Goal: Task Accomplishment & Management: Use online tool/utility

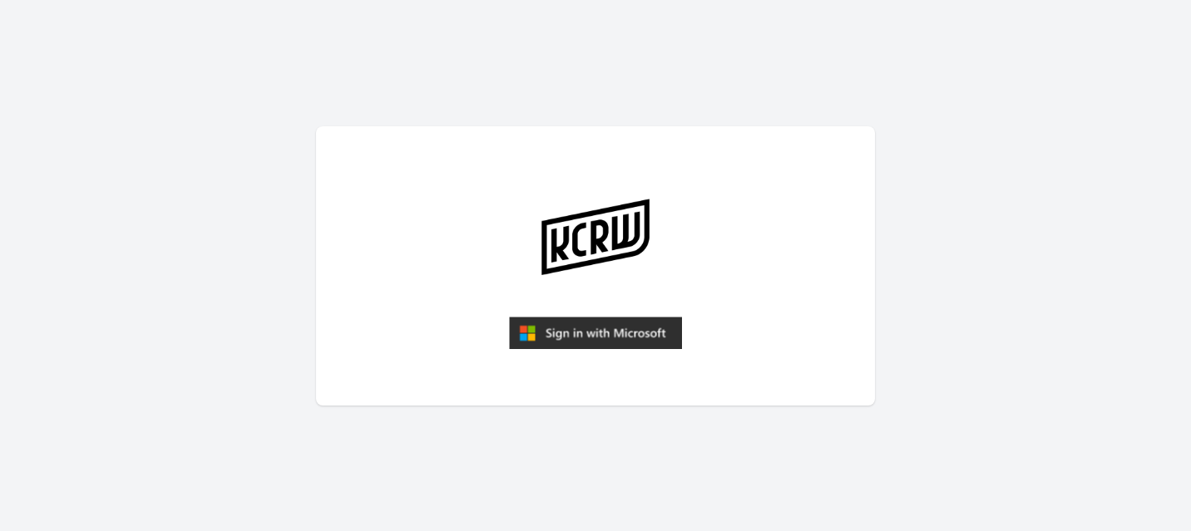
click at [609, 337] on img "submit" at bounding box center [595, 333] width 173 height 33
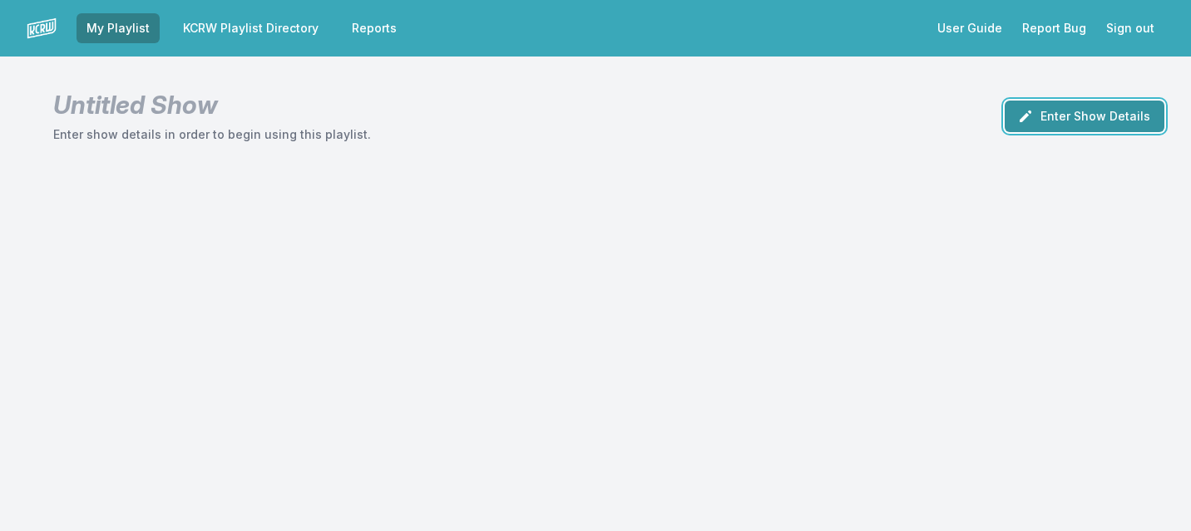
click at [1081, 115] on button "Enter Show Details" at bounding box center [1085, 117] width 160 height 32
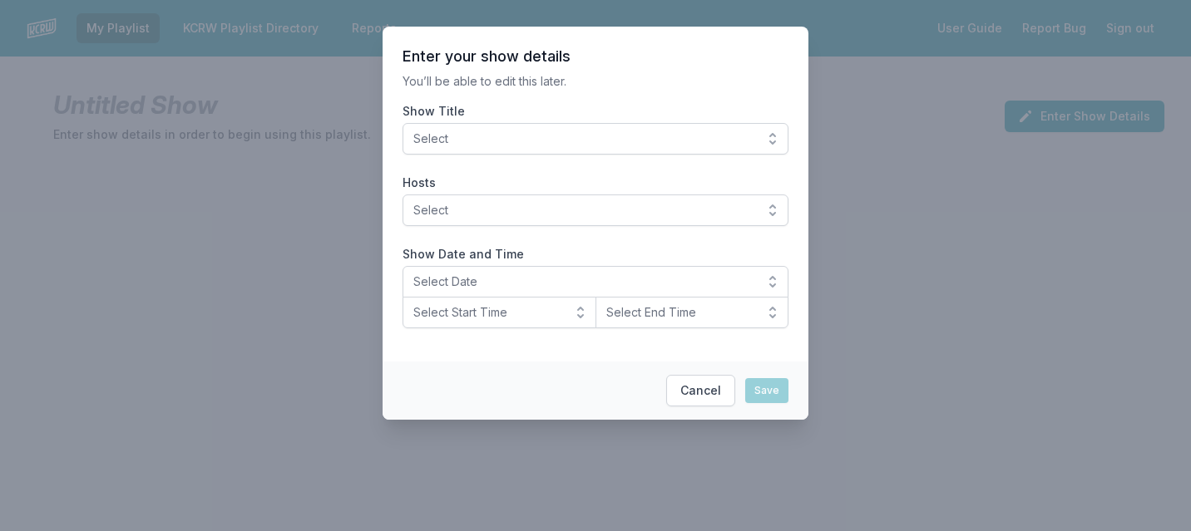
click at [715, 131] on span "Select" at bounding box center [583, 139] width 341 height 17
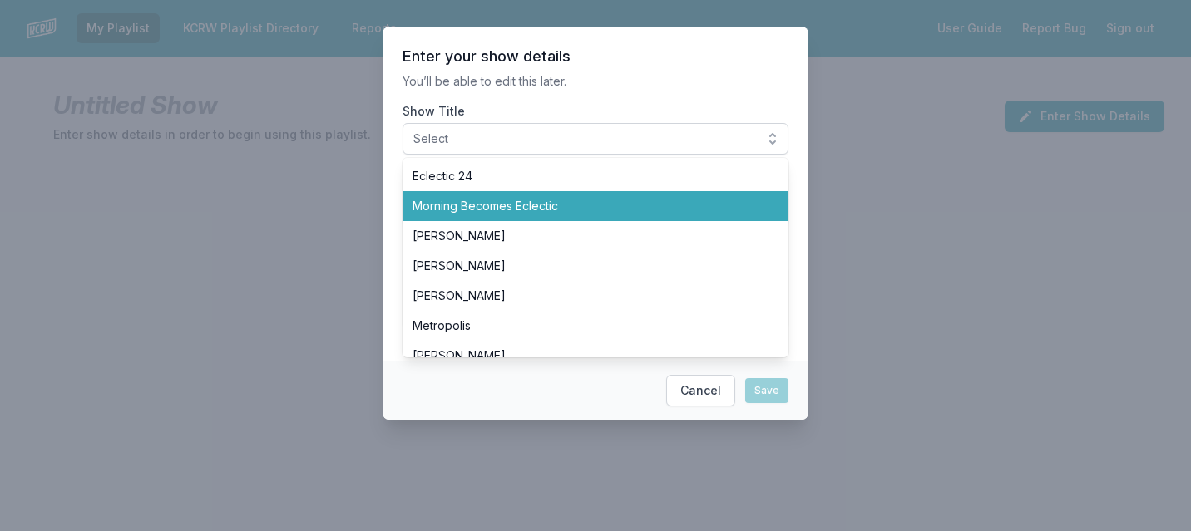
click at [610, 199] on span "Morning Becomes Eclectic" at bounding box center [585, 206] width 346 height 17
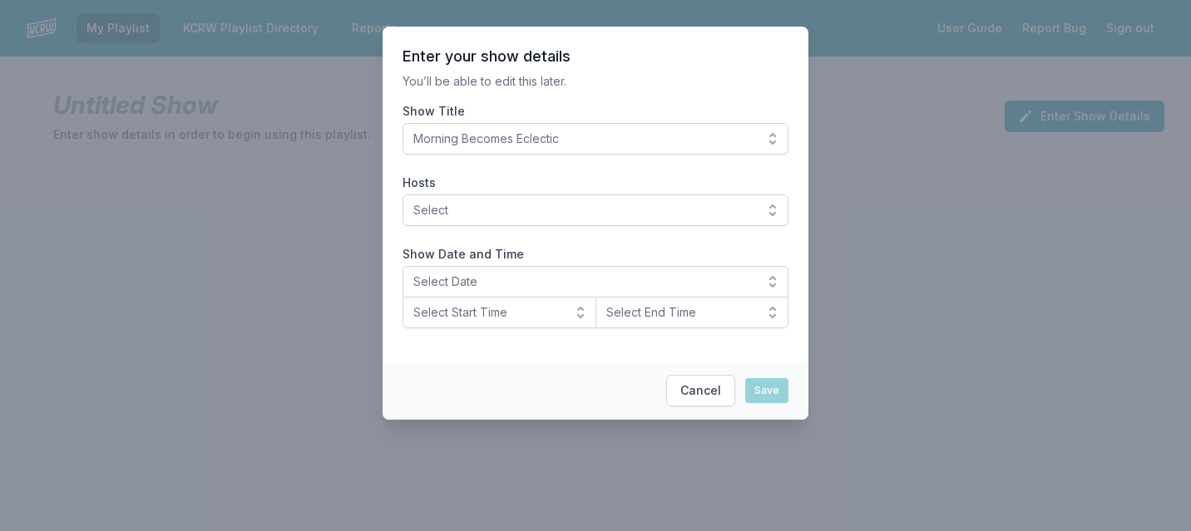
click at [645, 85] on p "You’ll be able to edit this later." at bounding box center [595, 81] width 386 height 17
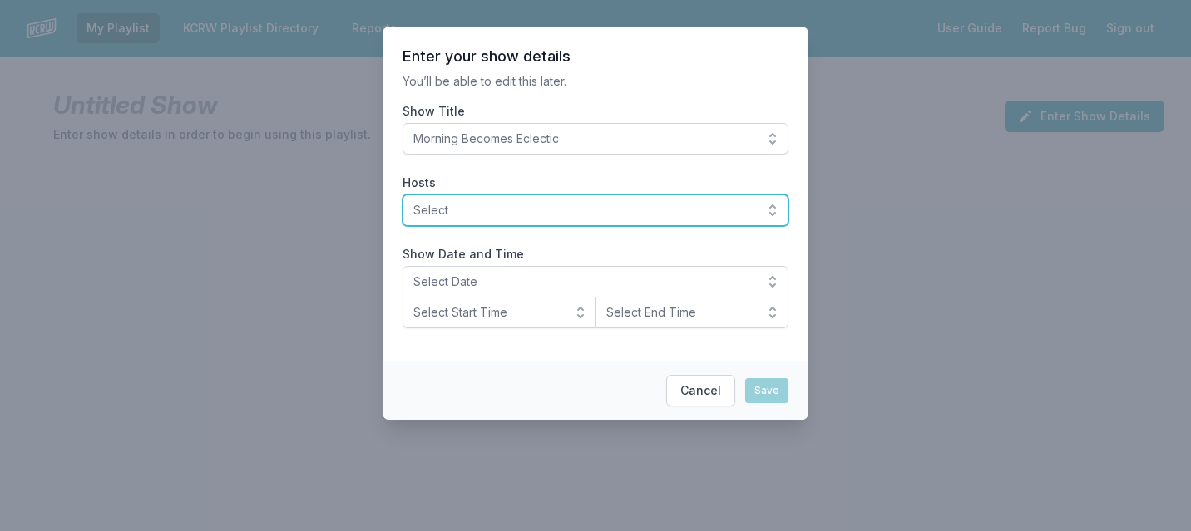
click at [466, 218] on span "Select" at bounding box center [583, 210] width 341 height 17
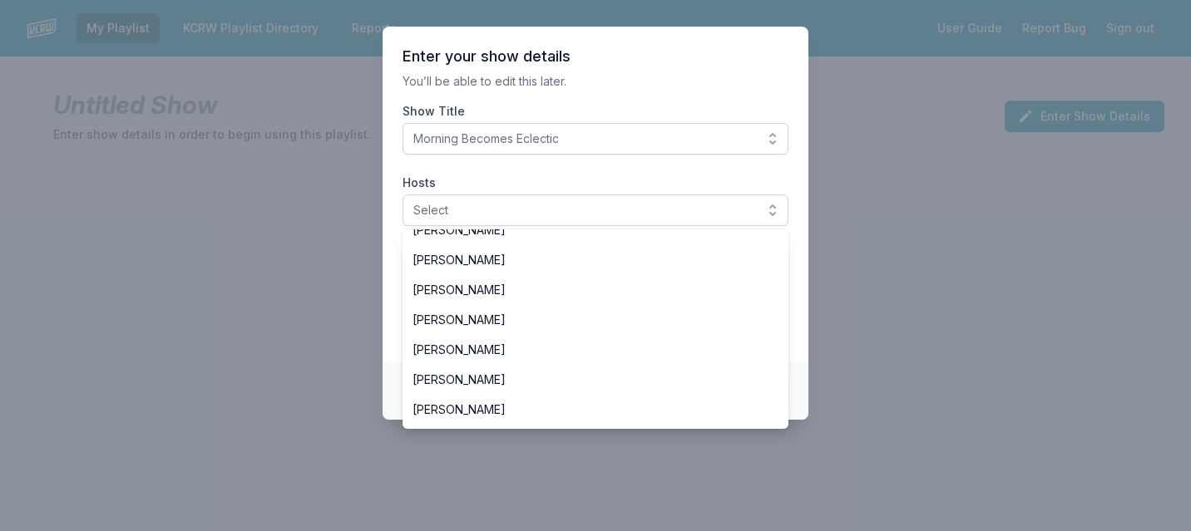
scroll to position [284, 0]
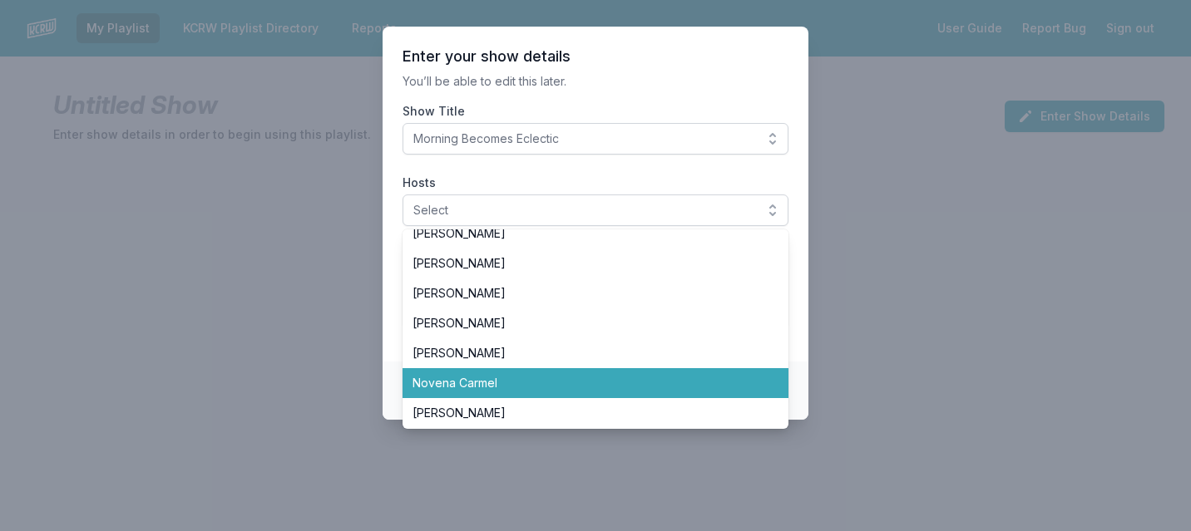
click at [423, 386] on span "Novena Carmel" at bounding box center [585, 383] width 346 height 17
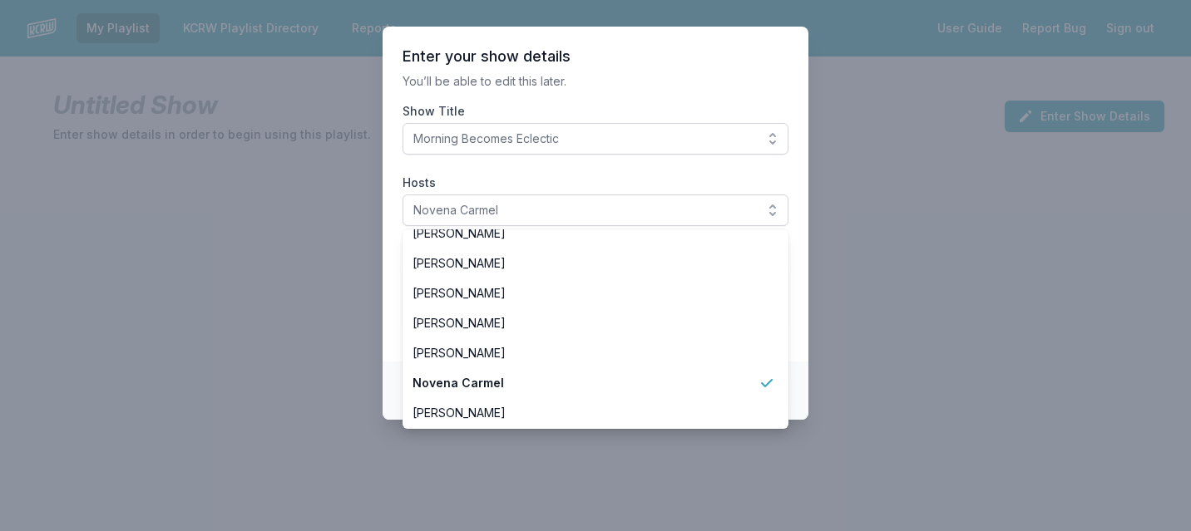
click at [639, 56] on header "Enter your show details" at bounding box center [595, 57] width 386 height 20
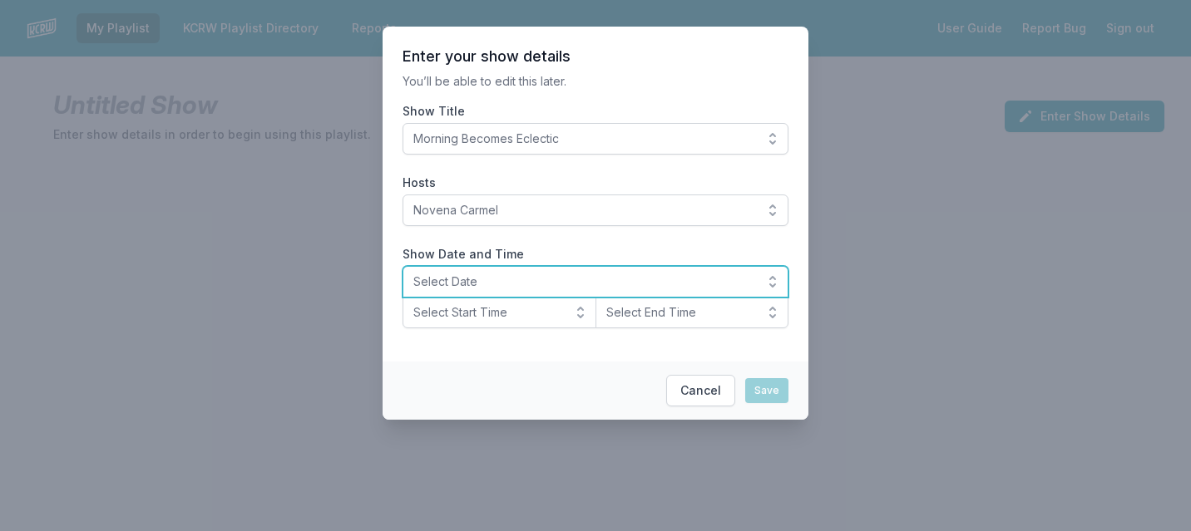
click at [430, 286] on span "Select Date" at bounding box center [583, 282] width 341 height 17
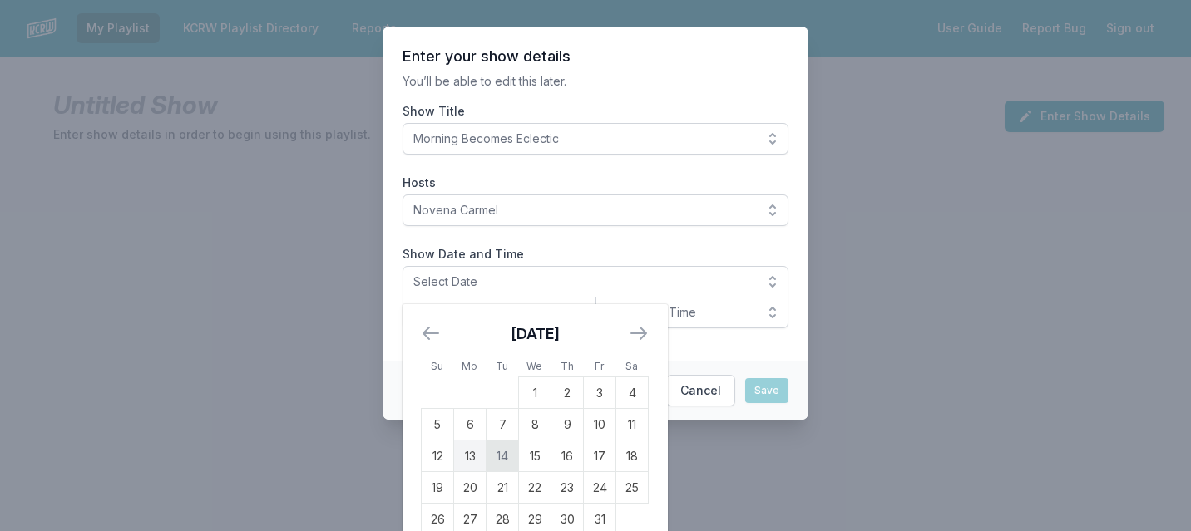
click at [509, 461] on td "14" at bounding box center [502, 457] width 32 height 32
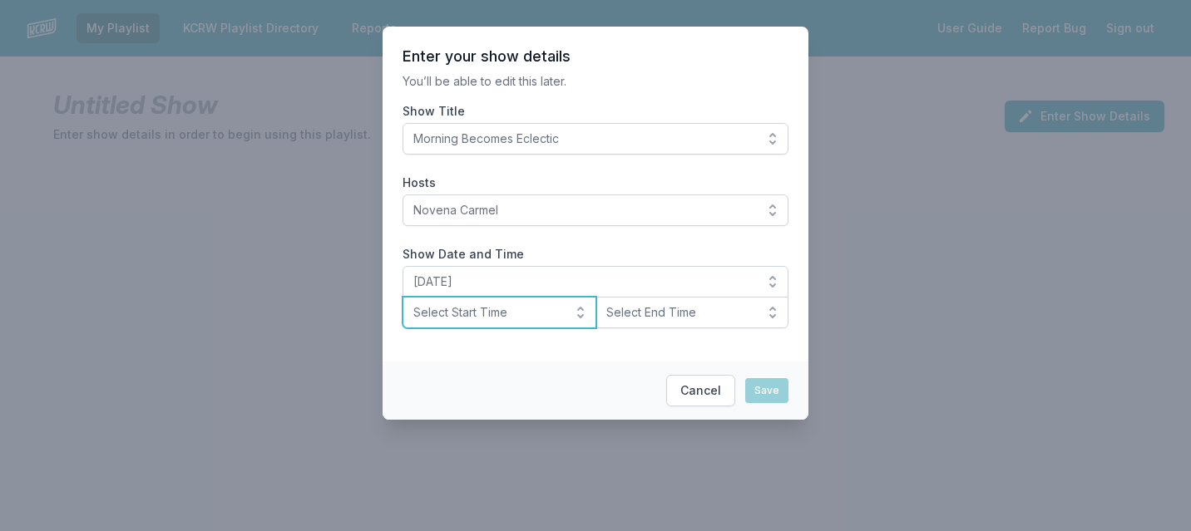
click at [498, 322] on button "Select Start Time" at bounding box center [499, 313] width 194 height 32
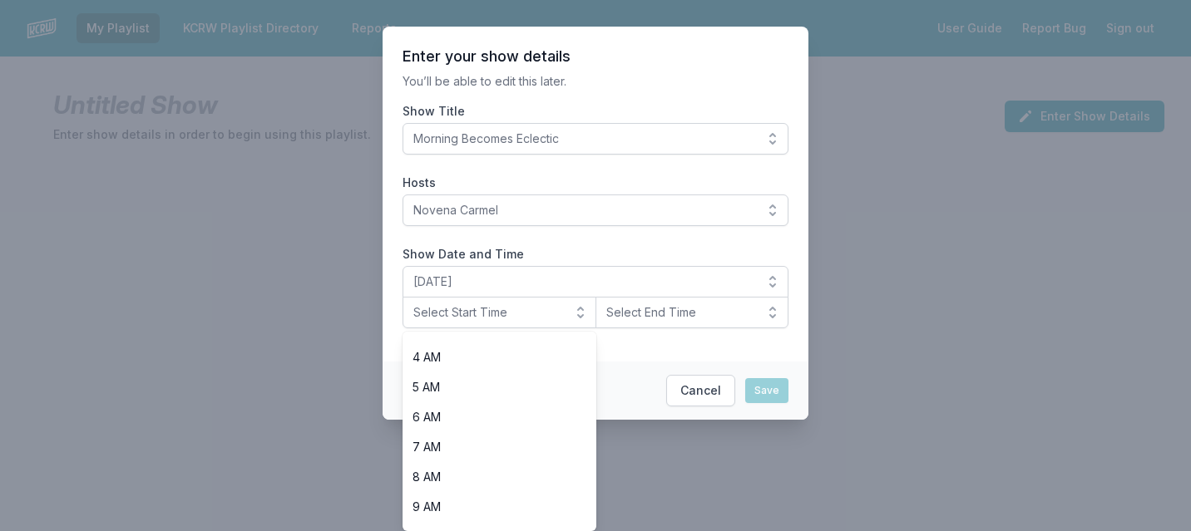
scroll to position [177, 0]
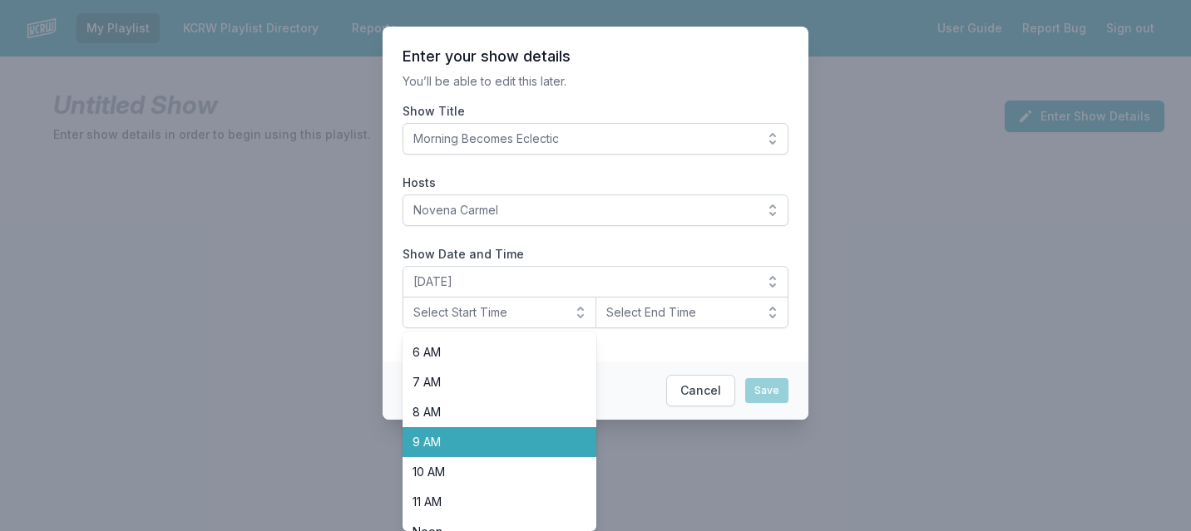
click at [452, 442] on span "9 AM" at bounding box center [489, 442] width 154 height 17
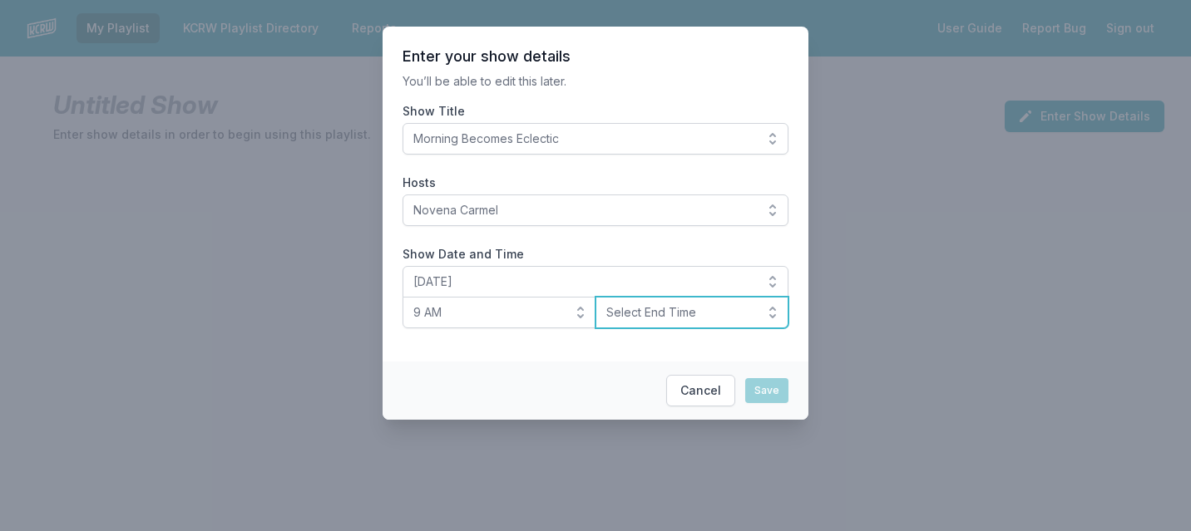
click at [696, 320] on span "Select End Time" at bounding box center [680, 312] width 149 height 17
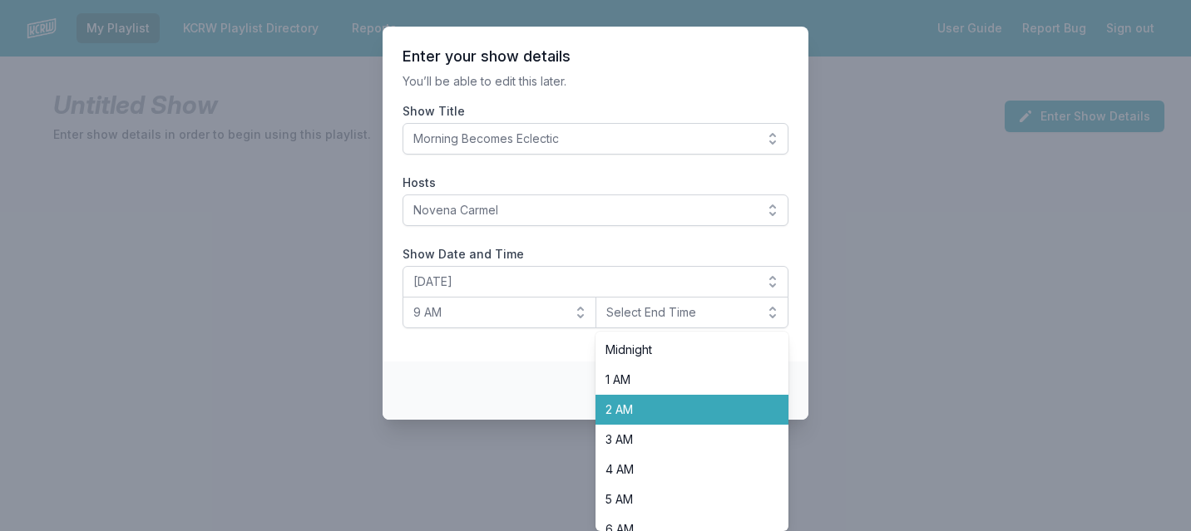
scroll to position [227, 0]
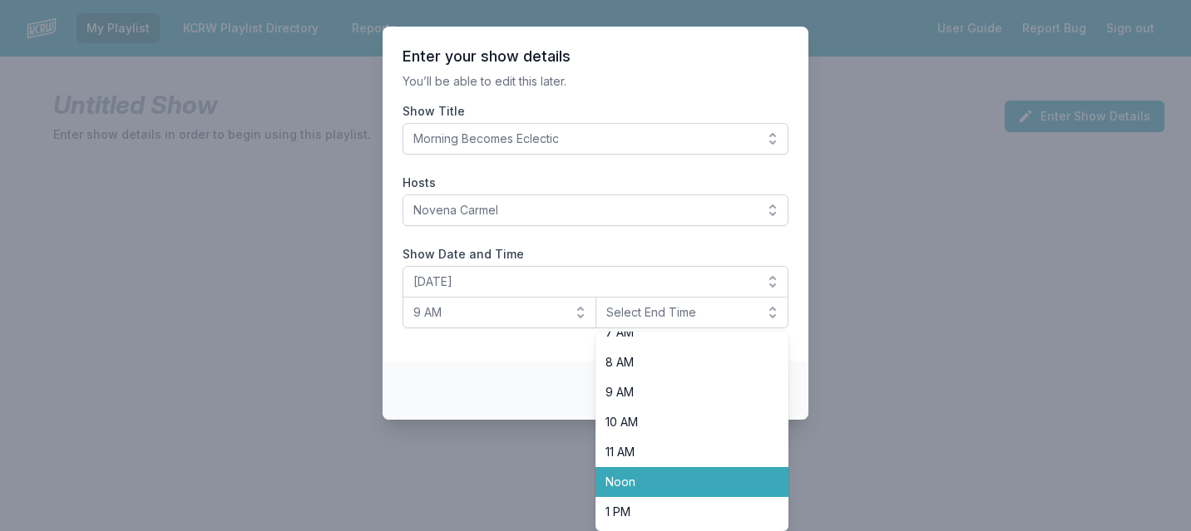
click at [628, 483] on span "Noon" at bounding box center [682, 482] width 154 height 17
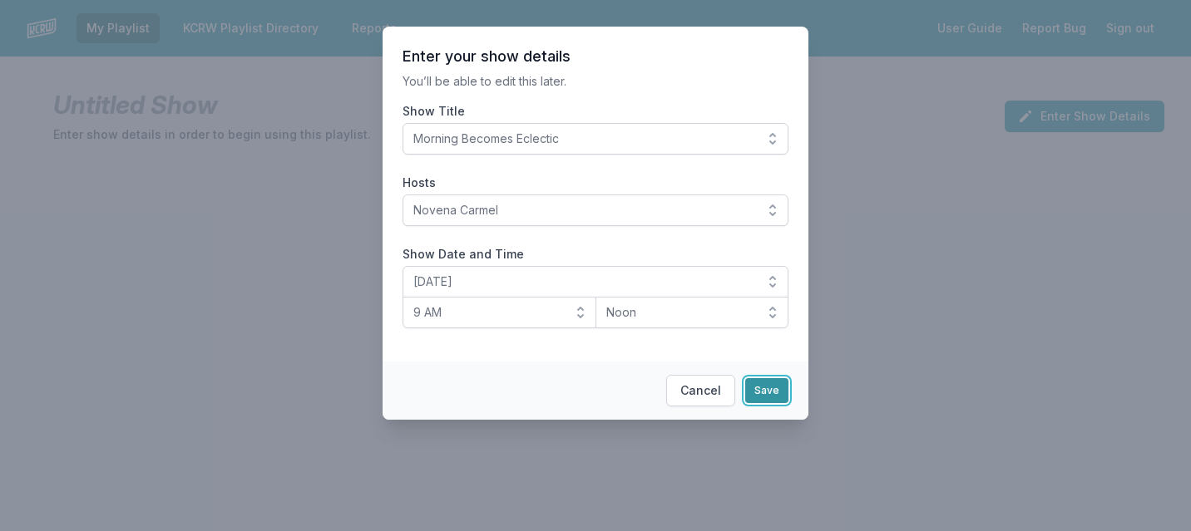
click at [768, 397] on button "Save" at bounding box center [766, 390] width 43 height 25
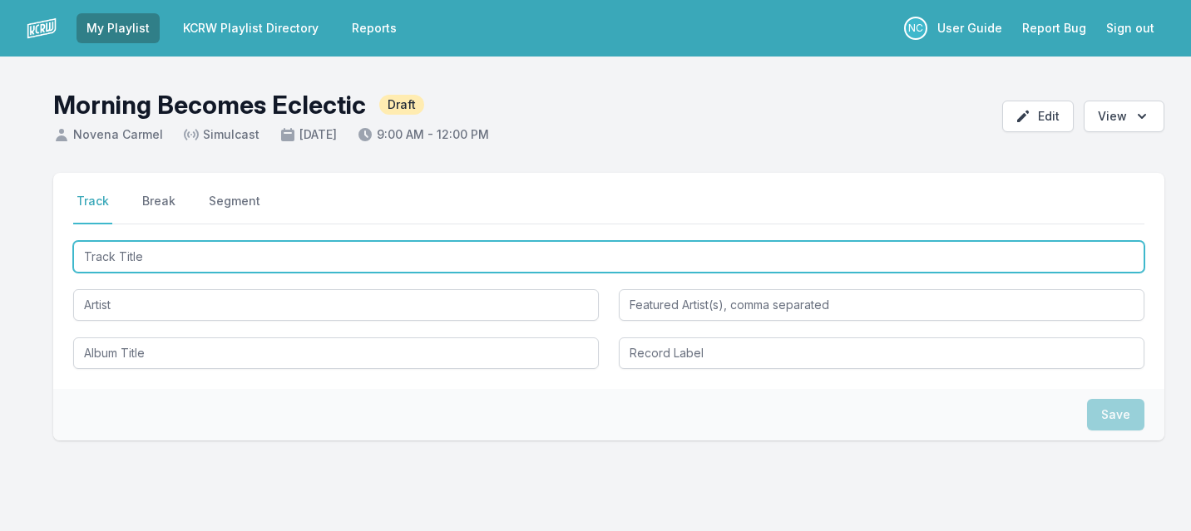
click at [582, 259] on input "Track Title" at bounding box center [608, 257] width 1071 height 32
type input "the one"
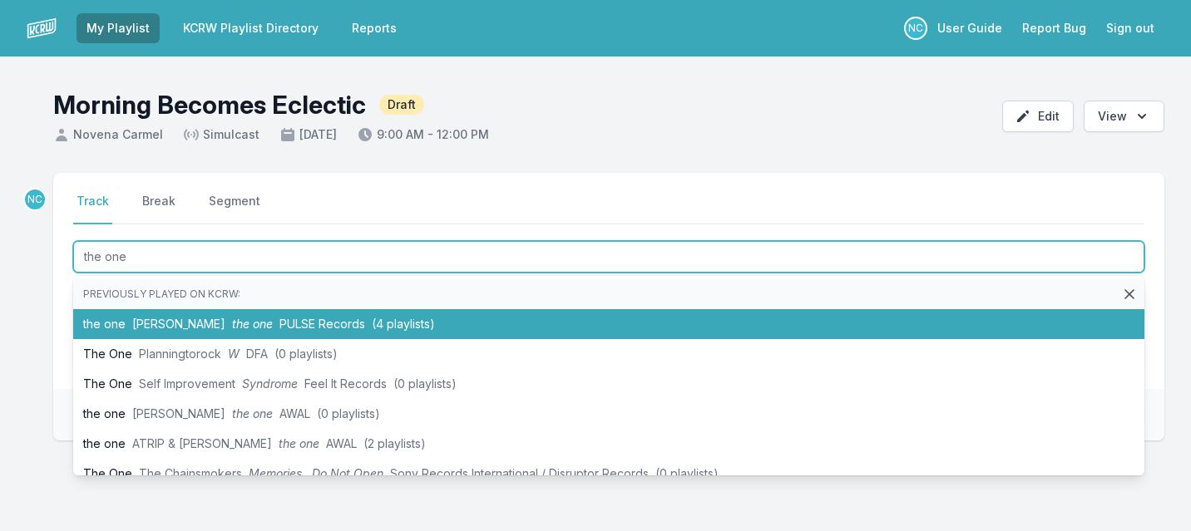
click at [493, 320] on li "the one Gabriel Jacoby the one PULSE Records (4 playlists)" at bounding box center [608, 324] width 1071 height 30
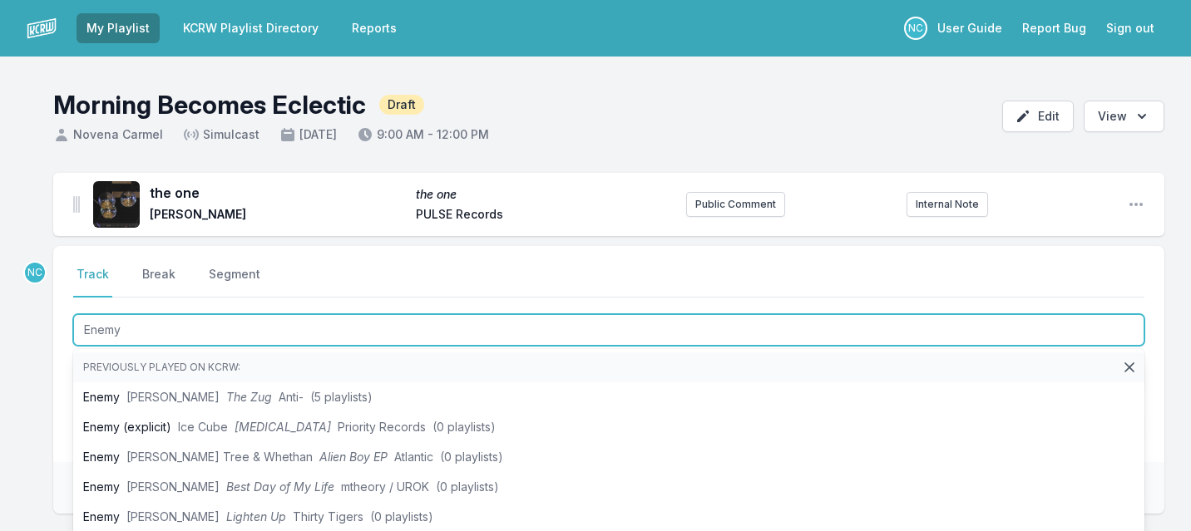
type input "Enemy"
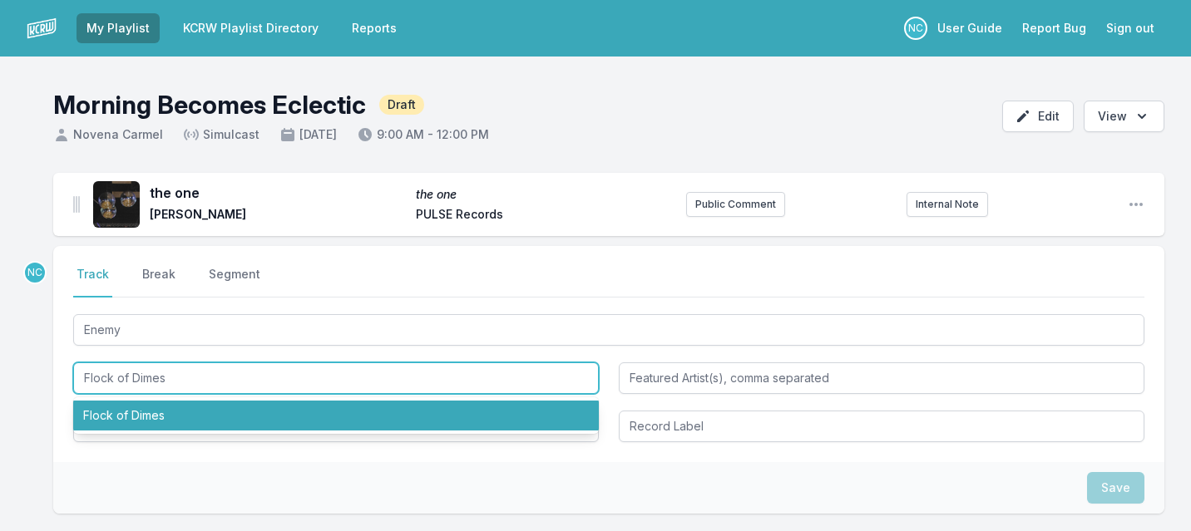
click at [379, 418] on li "Flock of Dimes" at bounding box center [336, 416] width 526 height 30
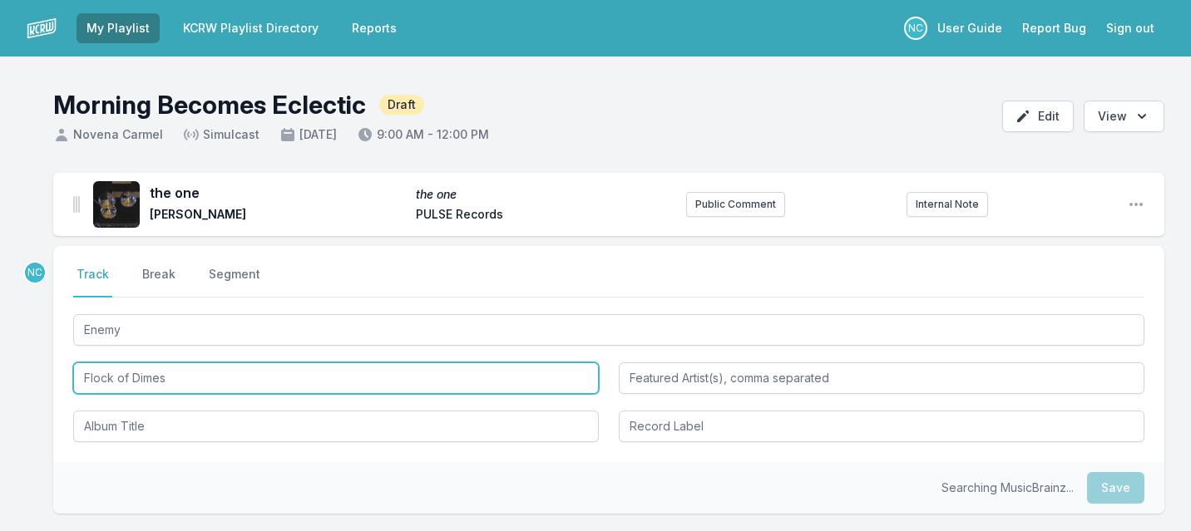
type input "Flock of Dimes"
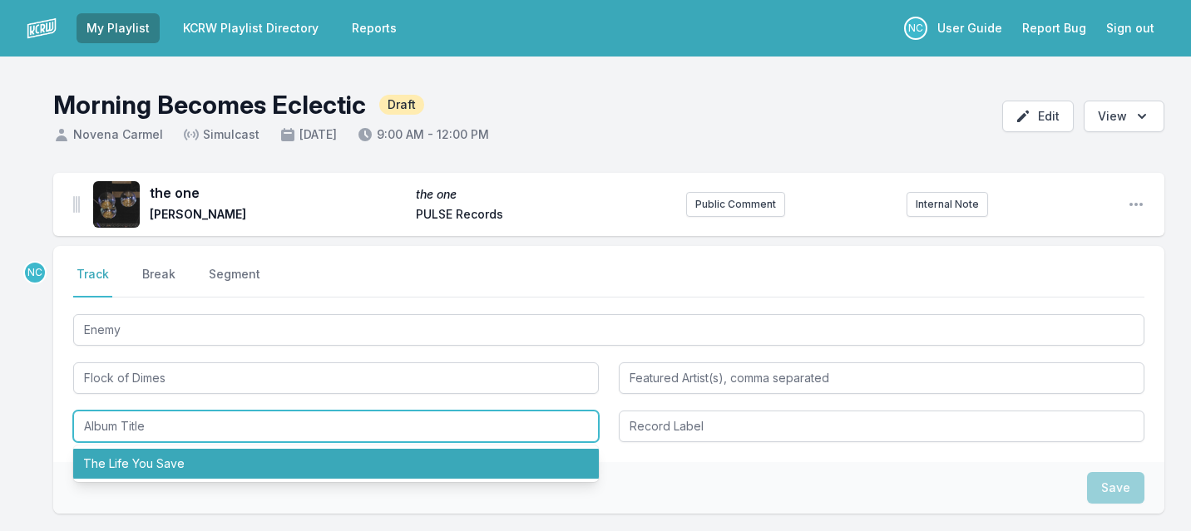
click at [269, 459] on li "The Life You Save" at bounding box center [336, 464] width 526 height 30
type input "The Life You Save"
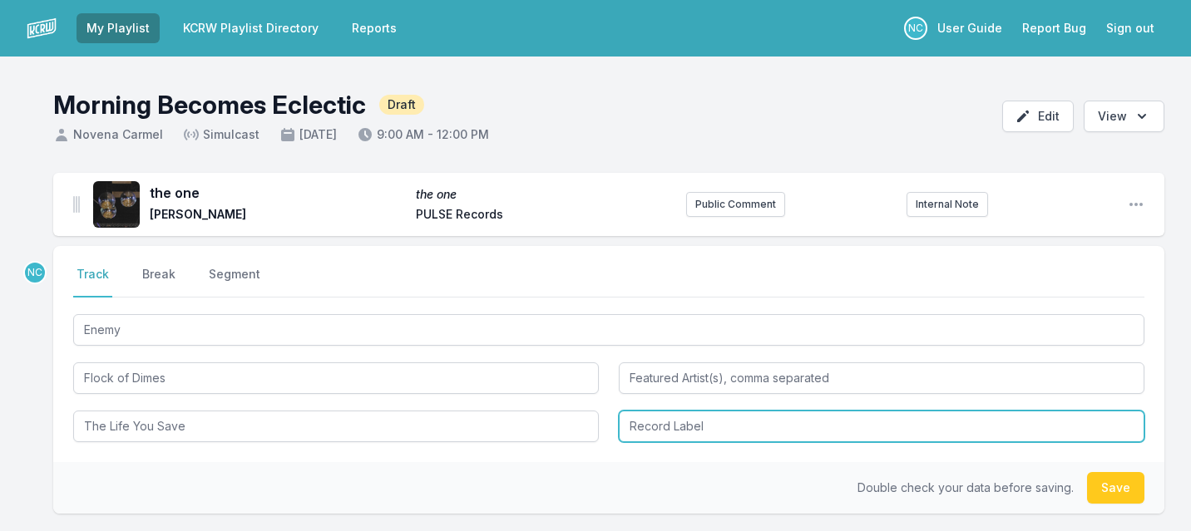
click at [627, 430] on input "Record Label" at bounding box center [882, 427] width 526 height 32
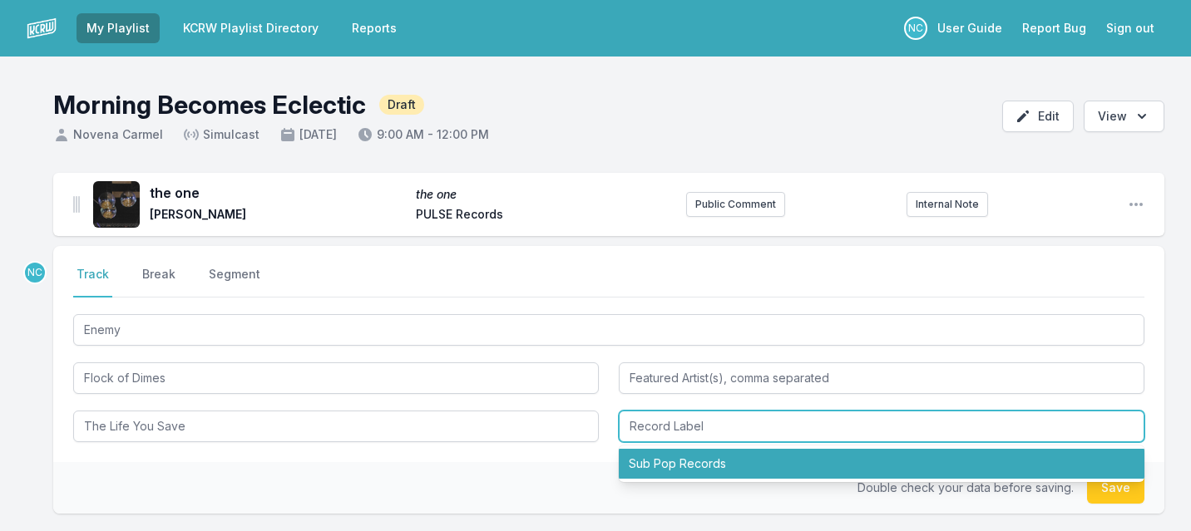
click at [735, 457] on li "Sub Pop Records" at bounding box center [882, 464] width 526 height 30
type input "Sub Pop Records"
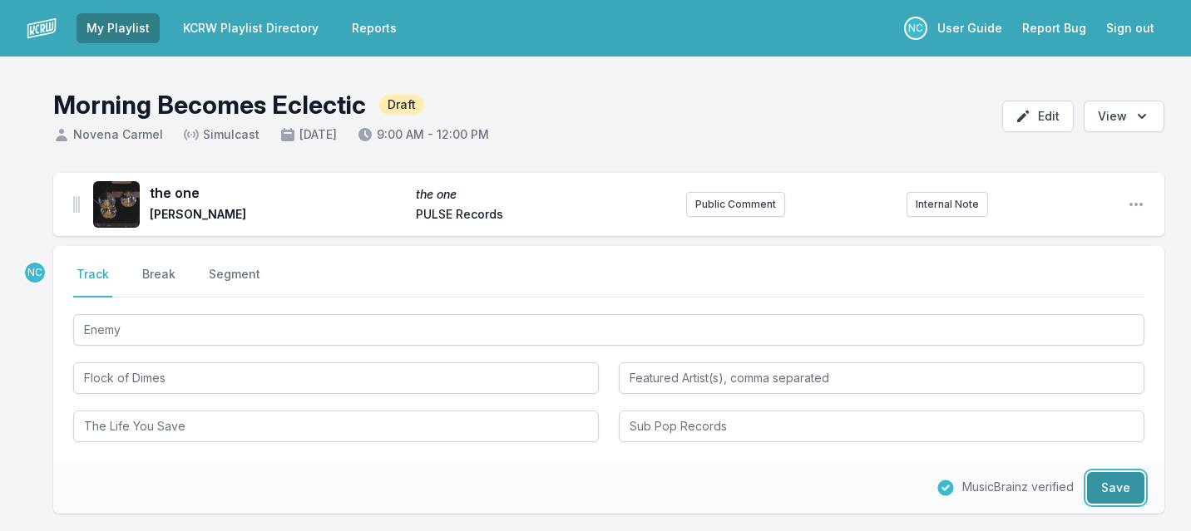
click at [1122, 486] on button "Save" at bounding box center [1115, 488] width 57 height 32
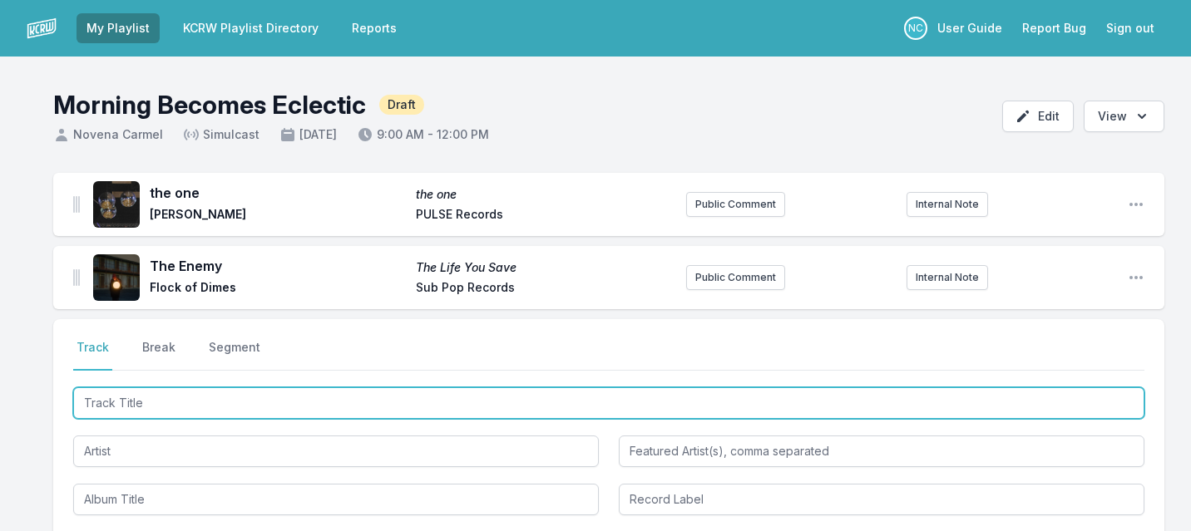
click at [864, 405] on input "Track Title" at bounding box center [608, 404] width 1071 height 32
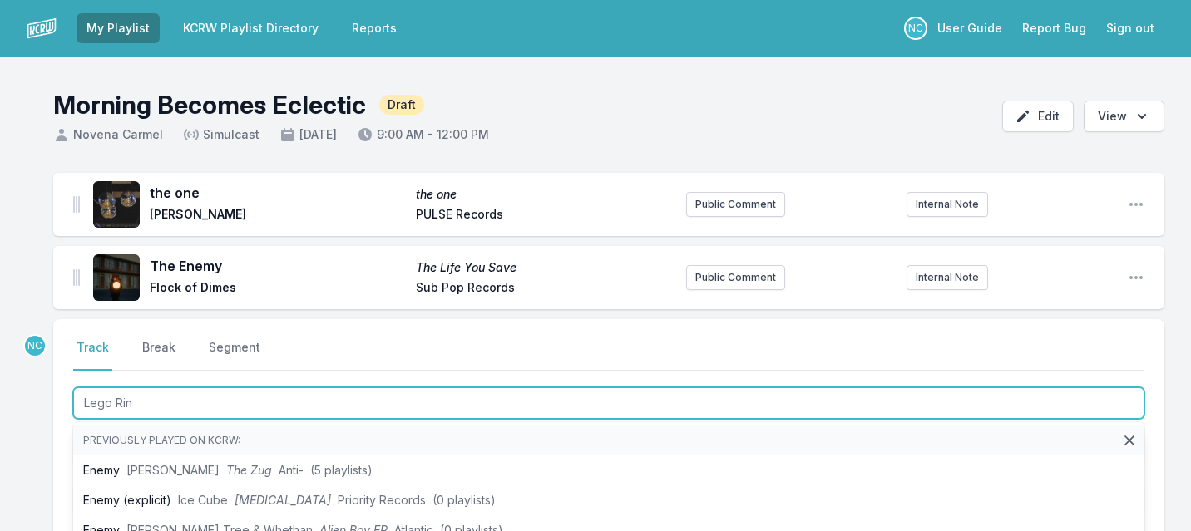
type input "Lego Ring"
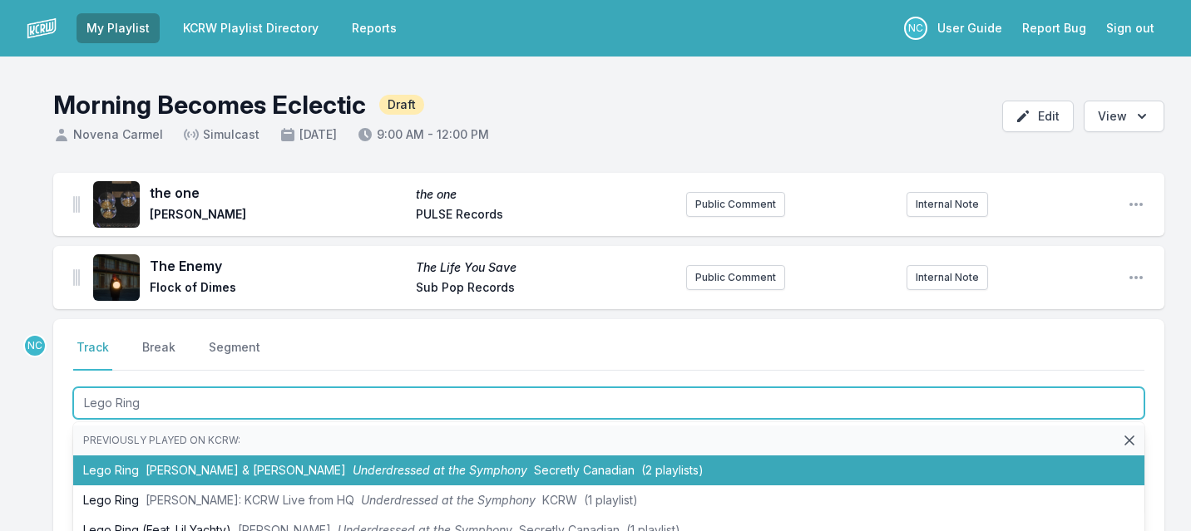
click at [725, 471] on li "Lego Ring Faye Webster & Lil Yachty Underdressed at the Symphony Secretly Canad…" at bounding box center [608, 471] width 1071 height 30
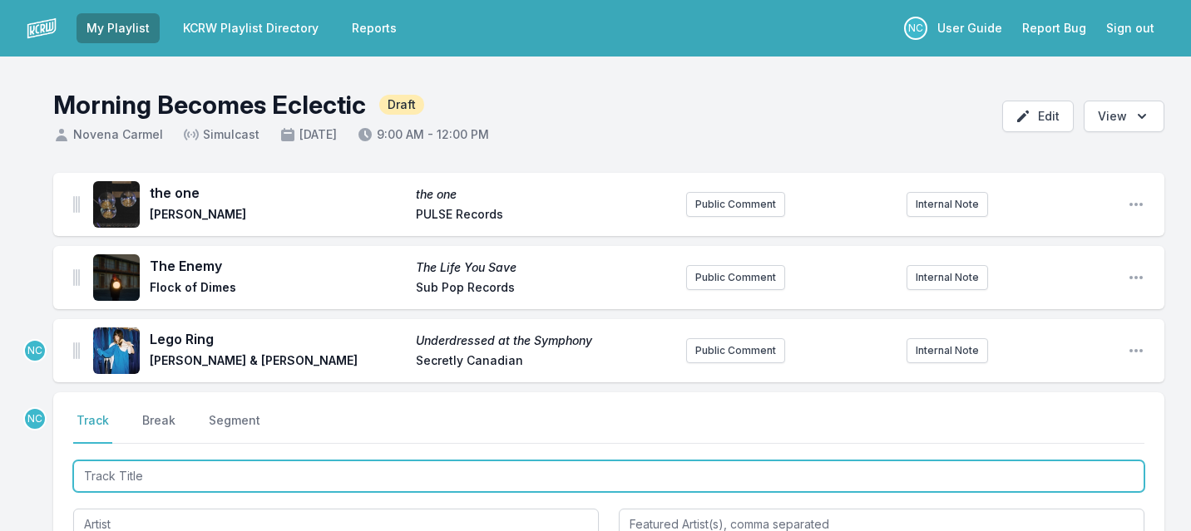
click at [664, 467] on input "Track Title" at bounding box center [608, 477] width 1071 height 32
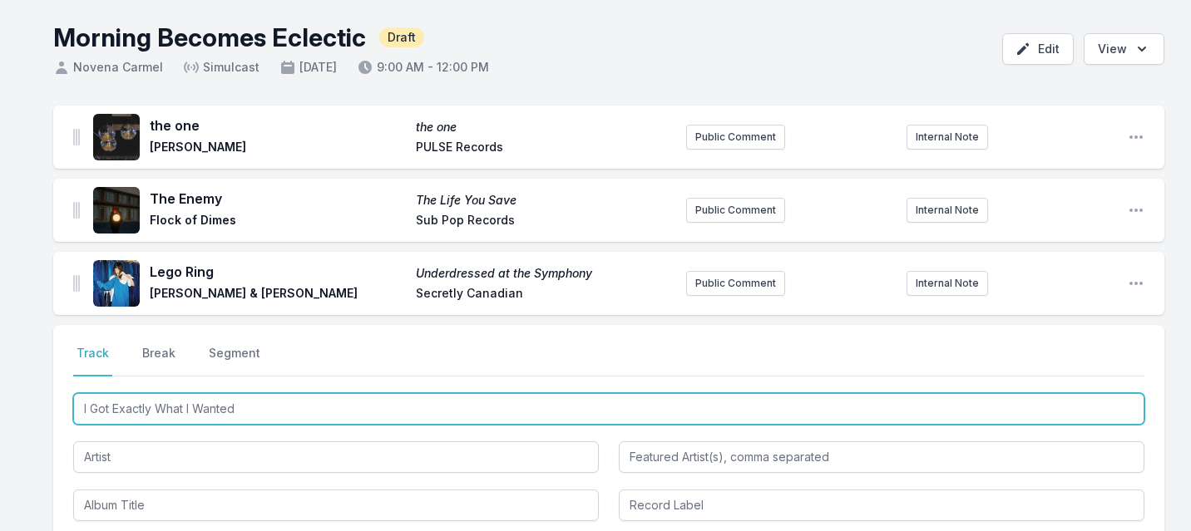
scroll to position [68, 0]
type input "I Got Exactly What I Wanted"
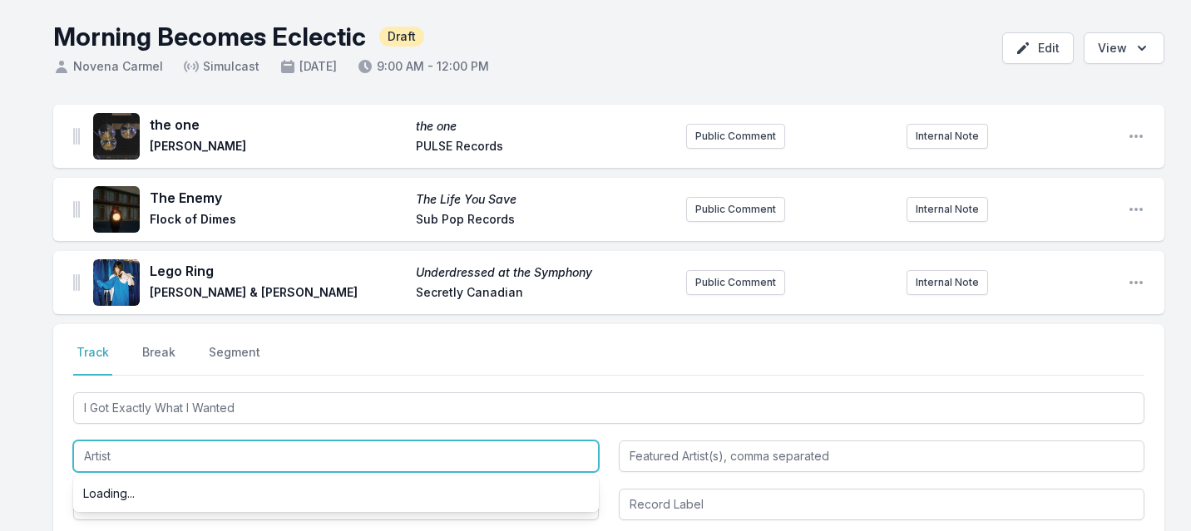
click at [539, 456] on input "Artist" at bounding box center [336, 457] width 526 height 32
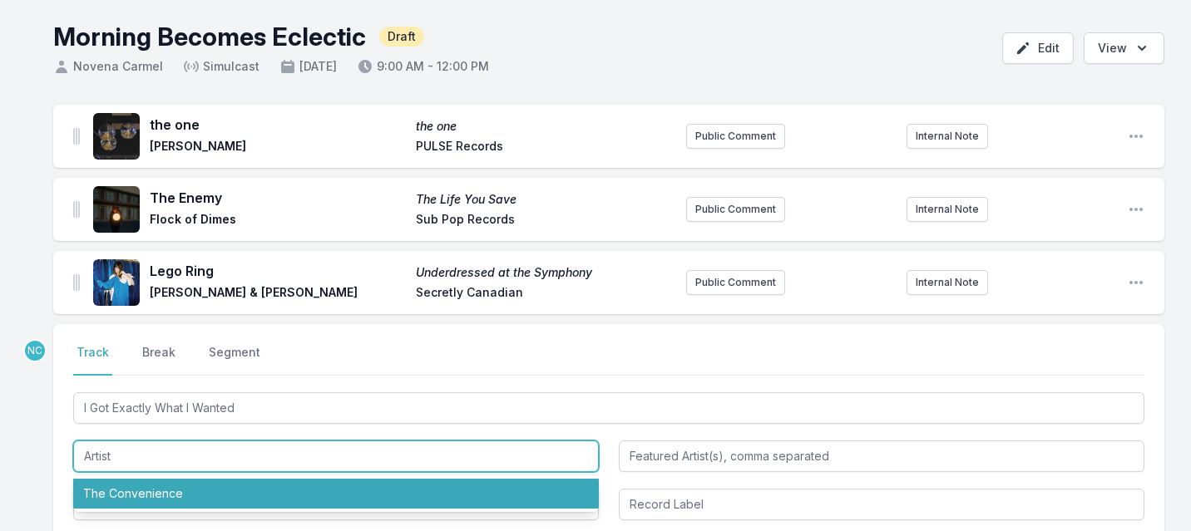
click at [495, 492] on li "The Convenience" at bounding box center [336, 494] width 526 height 30
type input "The Convenience"
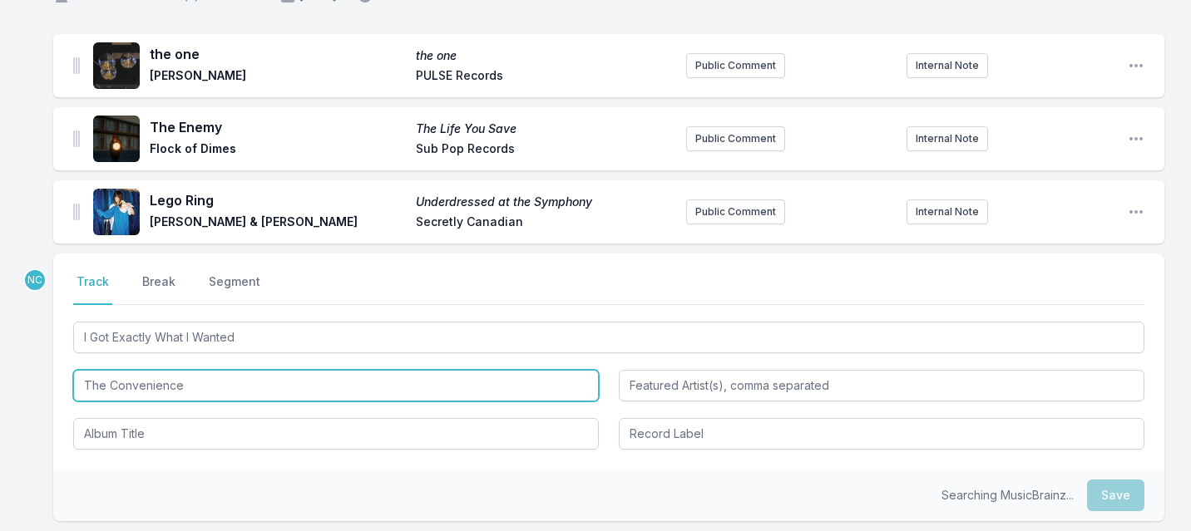
scroll to position [141, 0]
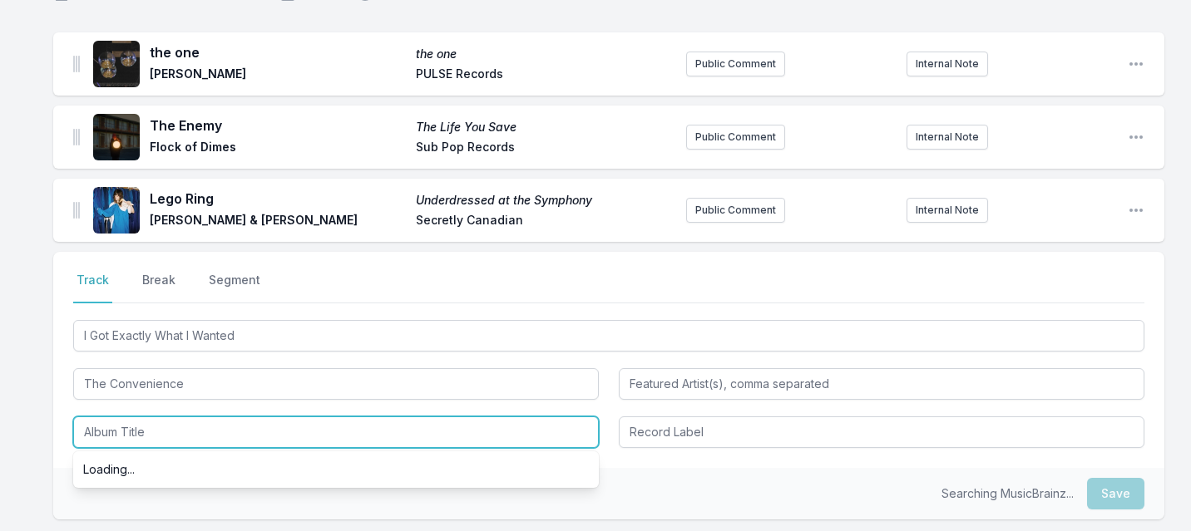
click at [491, 430] on input "Album Title" at bounding box center [336, 433] width 526 height 32
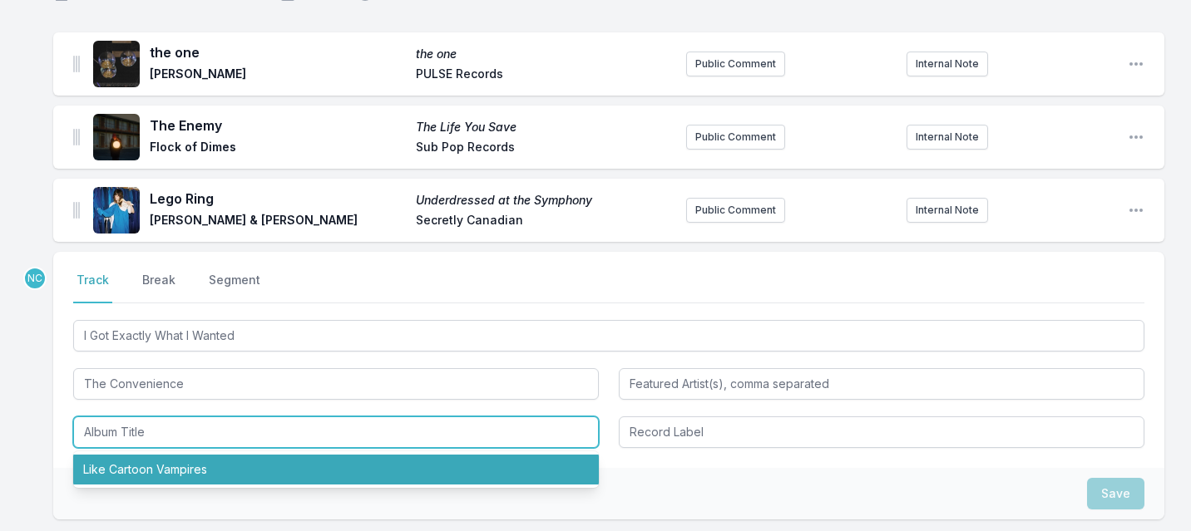
click at [443, 464] on li "Like Cartoon Vampires" at bounding box center [336, 470] width 526 height 30
type input "Like Cartoon Vampires"
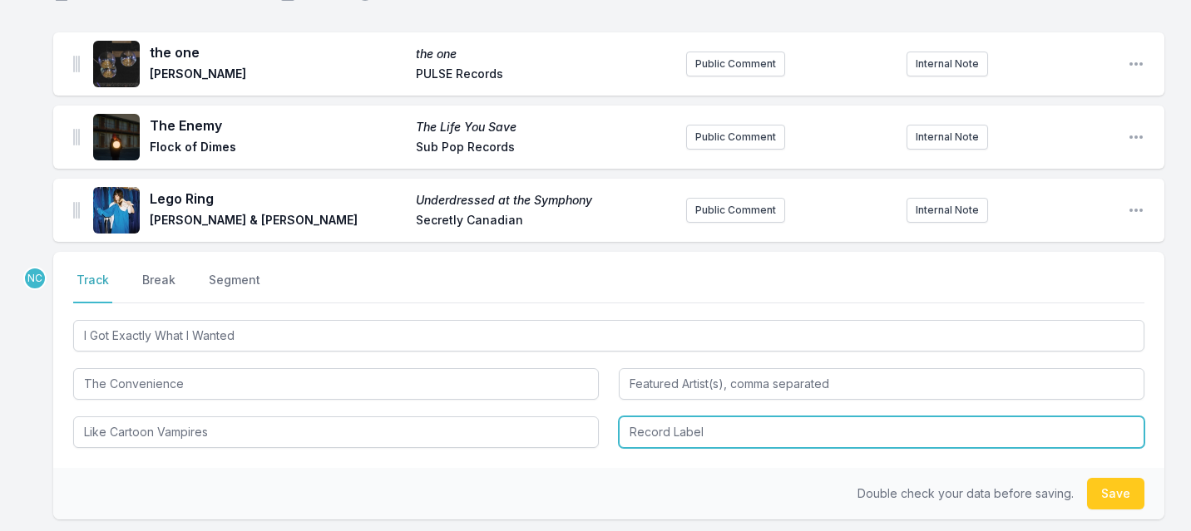
click at [754, 437] on input "Record Label" at bounding box center [882, 433] width 526 height 32
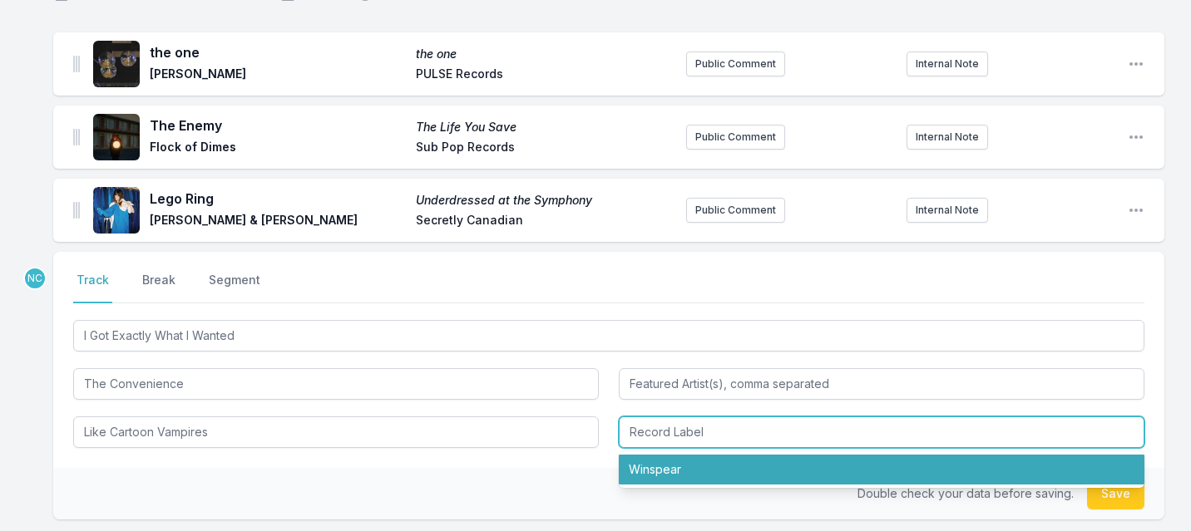
click at [748, 472] on li "Winspear" at bounding box center [882, 470] width 526 height 30
type input "Winspear"
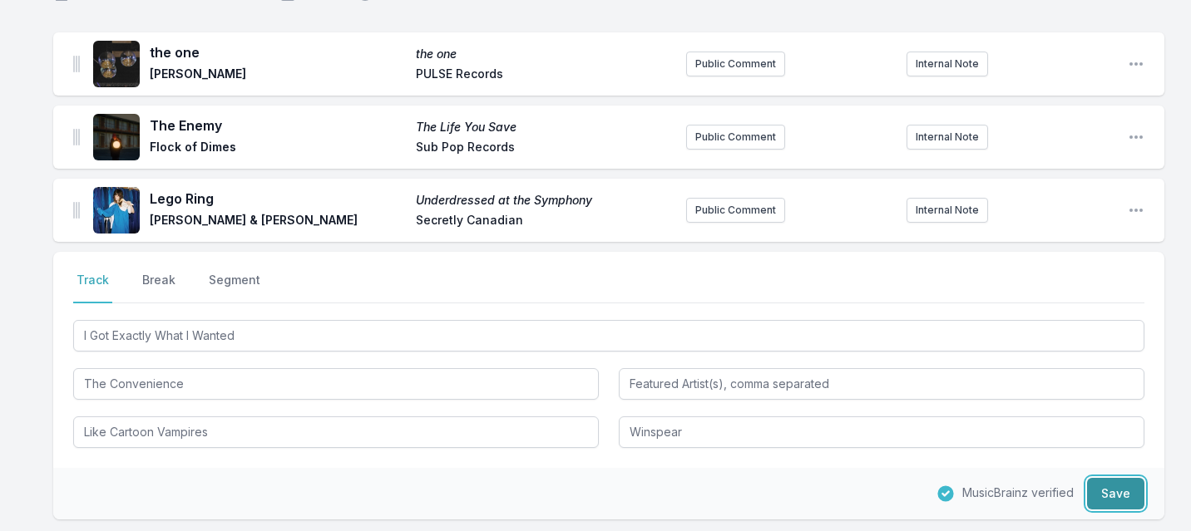
click at [1107, 497] on button "Save" at bounding box center [1115, 494] width 57 height 32
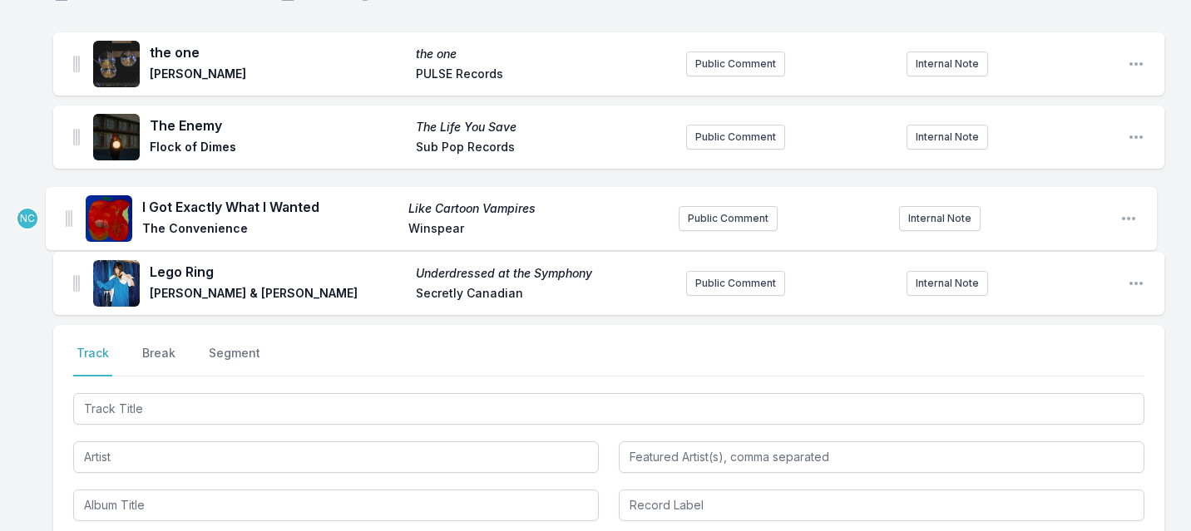
drag, startPoint x: 77, startPoint y: 282, endPoint x: 69, endPoint y: 211, distance: 71.1
click at [69, 211] on ul "the one the one Gabriel Jacoby PULSE Records Public Comment Internal Note Open …" at bounding box center [608, 173] width 1111 height 283
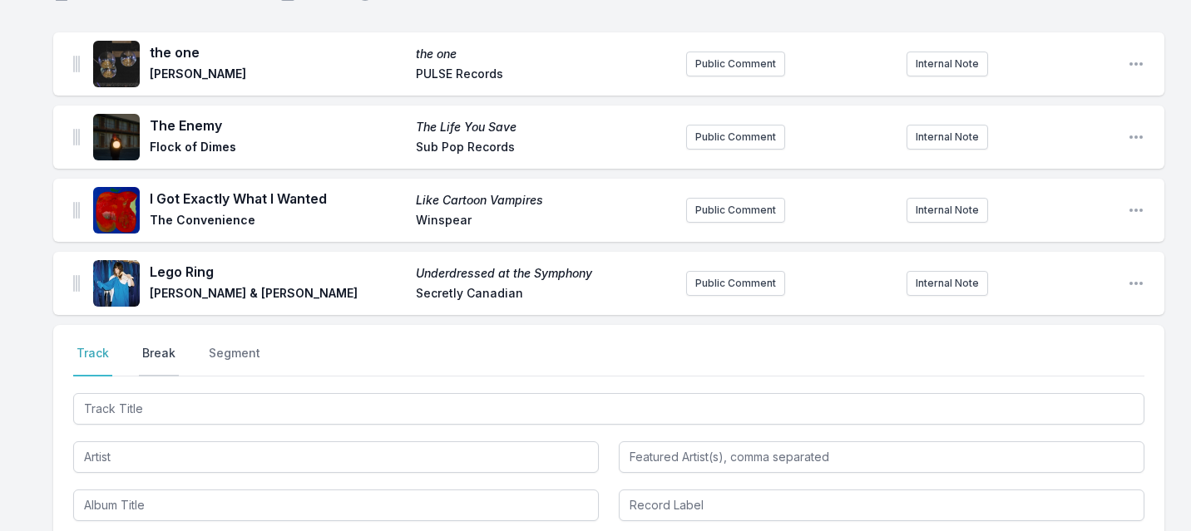
click at [165, 353] on button "Break" at bounding box center [159, 361] width 40 height 32
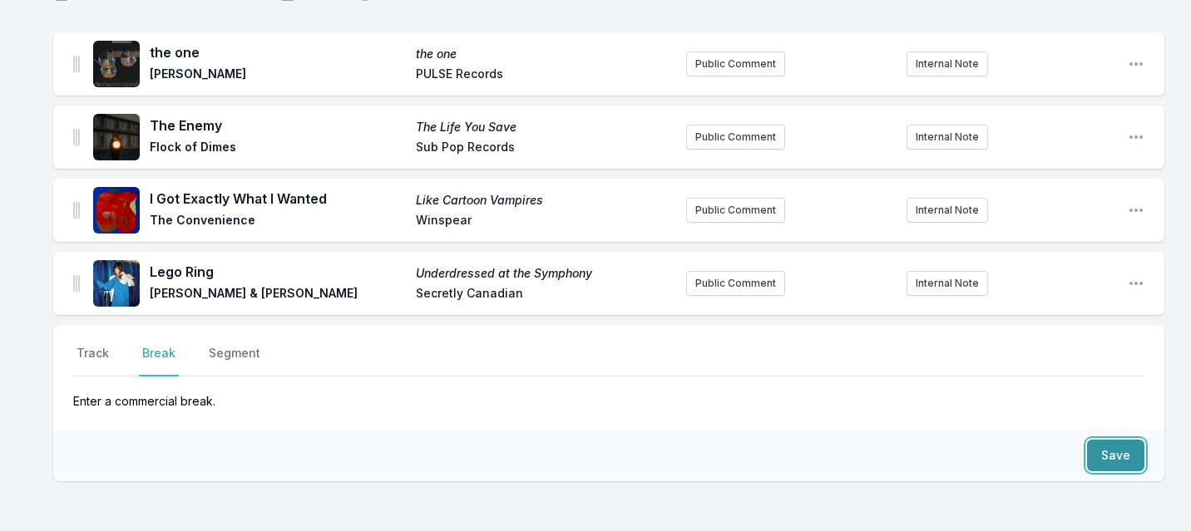
click at [1135, 455] on button "Save" at bounding box center [1115, 456] width 57 height 32
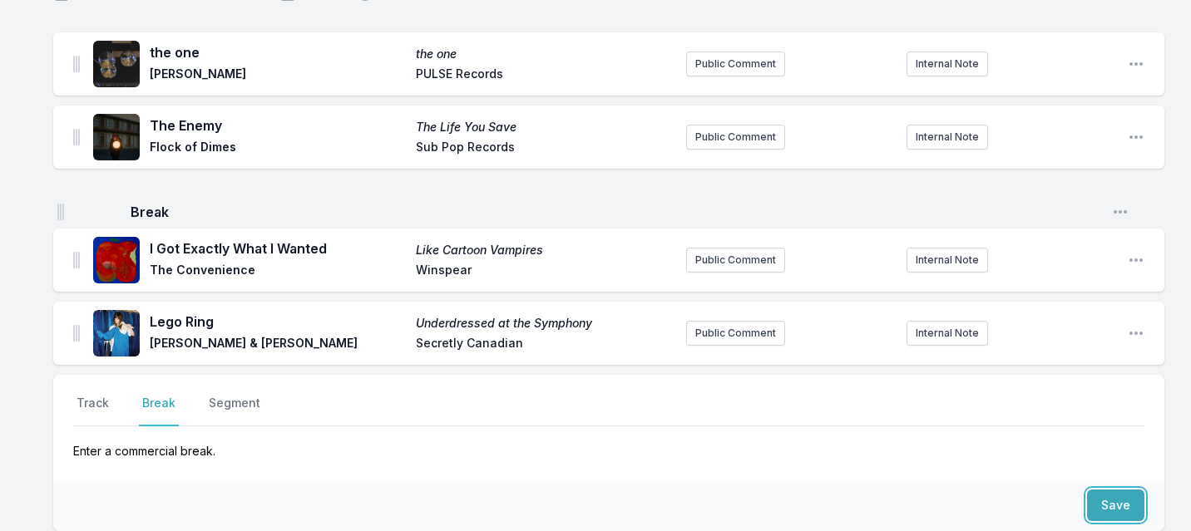
drag, startPoint x: 76, startPoint y: 341, endPoint x: 60, endPoint y: 199, distance: 143.1
click at [60, 199] on ul "the one the one Gabriel Jacoby PULSE Records Public Comment Internal Note Open …" at bounding box center [608, 198] width 1111 height 333
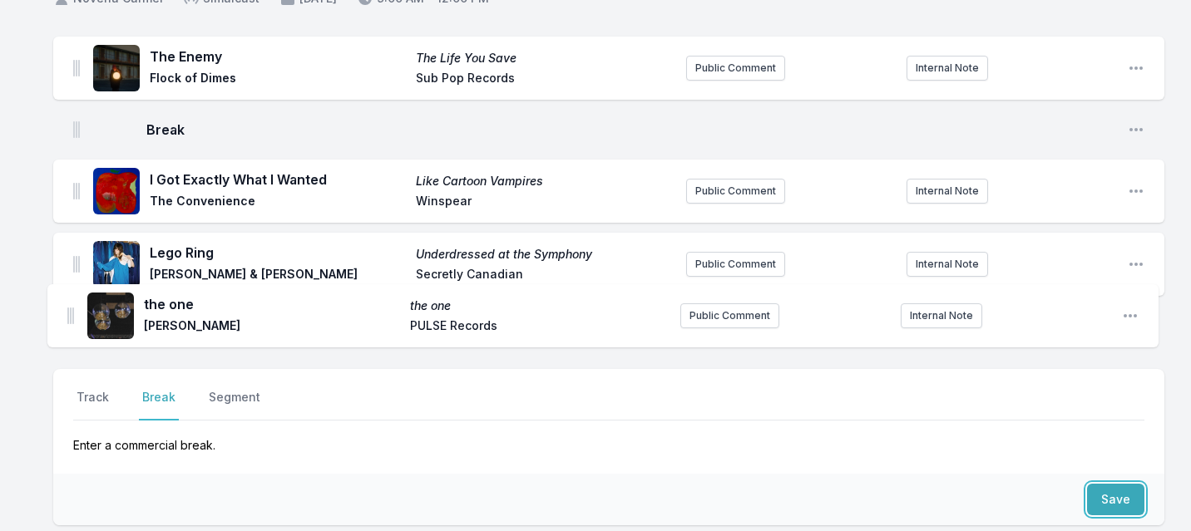
drag, startPoint x: 77, startPoint y: 61, endPoint x: 71, endPoint y: 325, distance: 264.5
click at [71, 325] on ul "the one the one Gabriel Jacoby PULSE Records Public Comment Internal Note Open …" at bounding box center [608, 198] width 1111 height 323
